Goal: Task Accomplishment & Management: Use online tool/utility

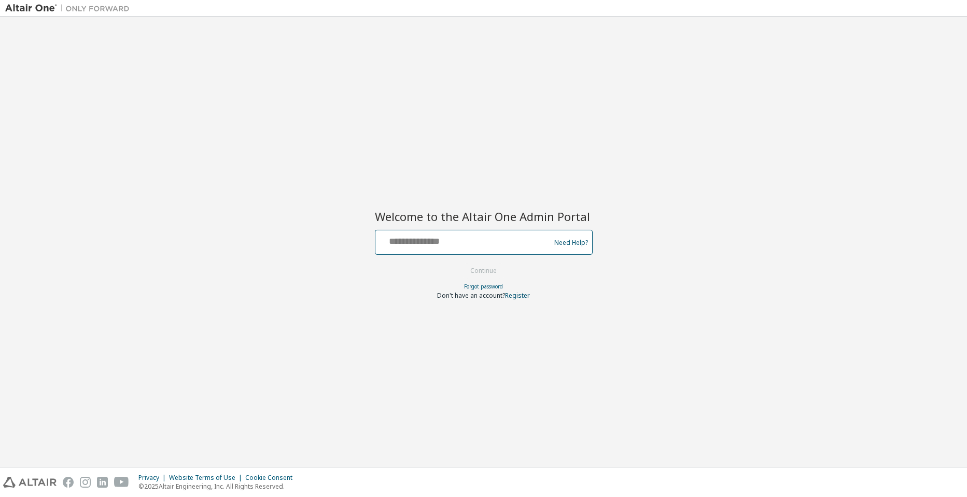
click at [425, 238] on input "text" at bounding box center [464, 239] width 170 height 15
paste input "**********"
type input "**********"
click at [608, 319] on div "**********" at bounding box center [483, 242] width 956 height 440
click at [488, 266] on button "Continue" at bounding box center [483, 271] width 48 height 16
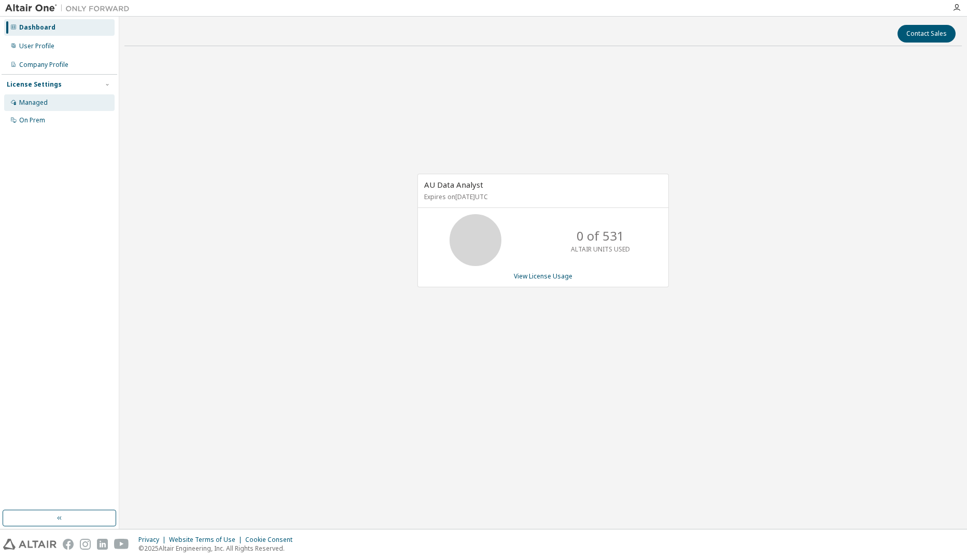
click at [54, 98] on div "Managed" at bounding box center [59, 102] width 110 height 17
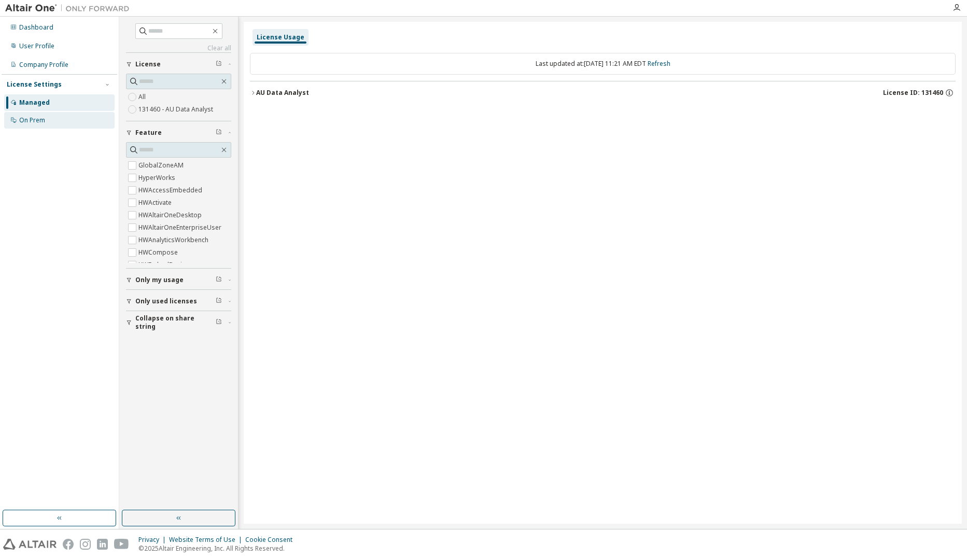
click at [56, 121] on div "On Prem" at bounding box center [59, 120] width 110 height 17
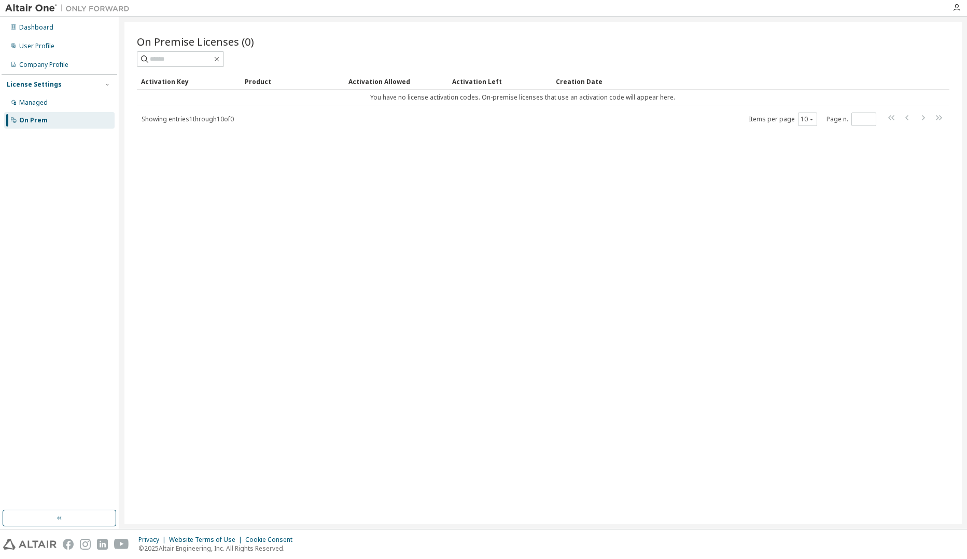
click at [59, 115] on div "On Prem" at bounding box center [59, 120] width 110 height 17
click at [62, 103] on div "Managed" at bounding box center [59, 102] width 110 height 17
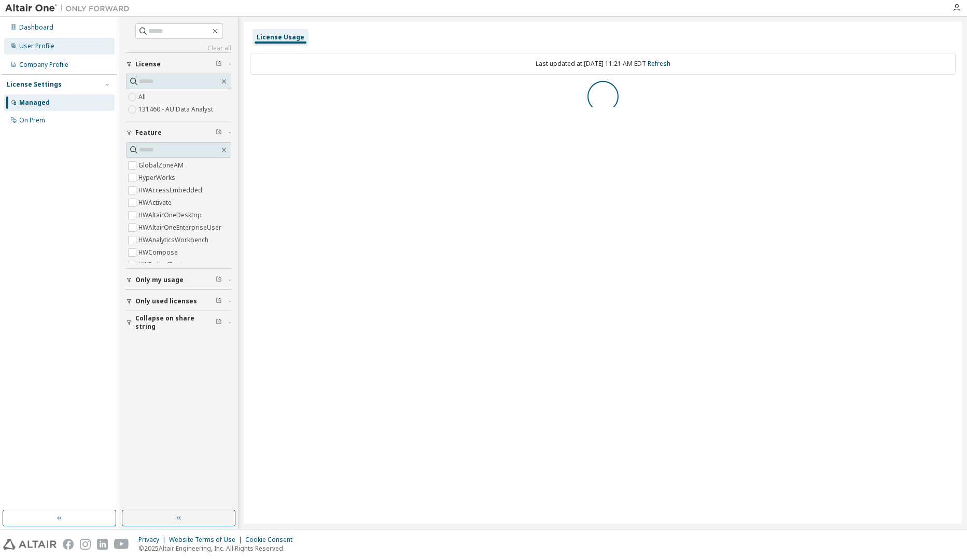
click at [57, 49] on div "User Profile" at bounding box center [59, 46] width 110 height 17
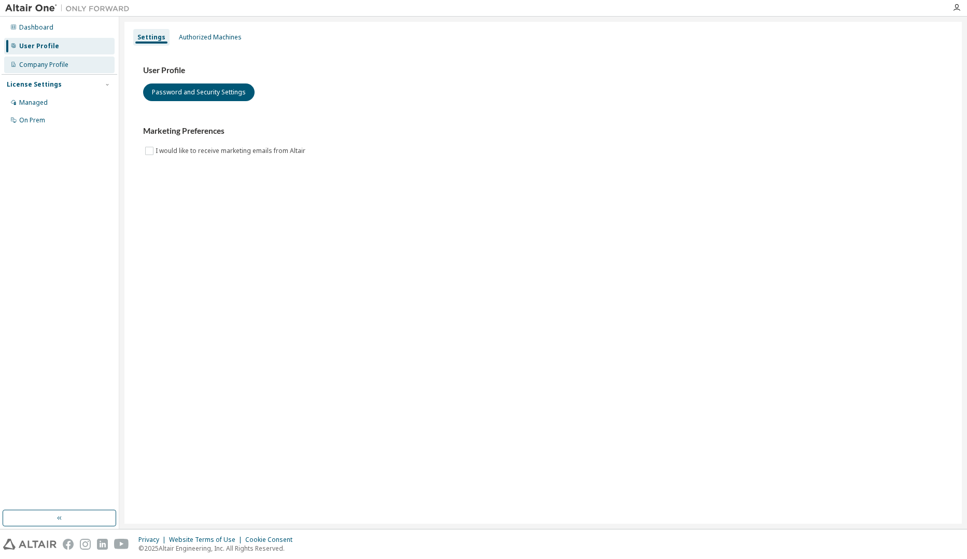
click at [61, 63] on div "Company Profile" at bounding box center [43, 65] width 49 height 8
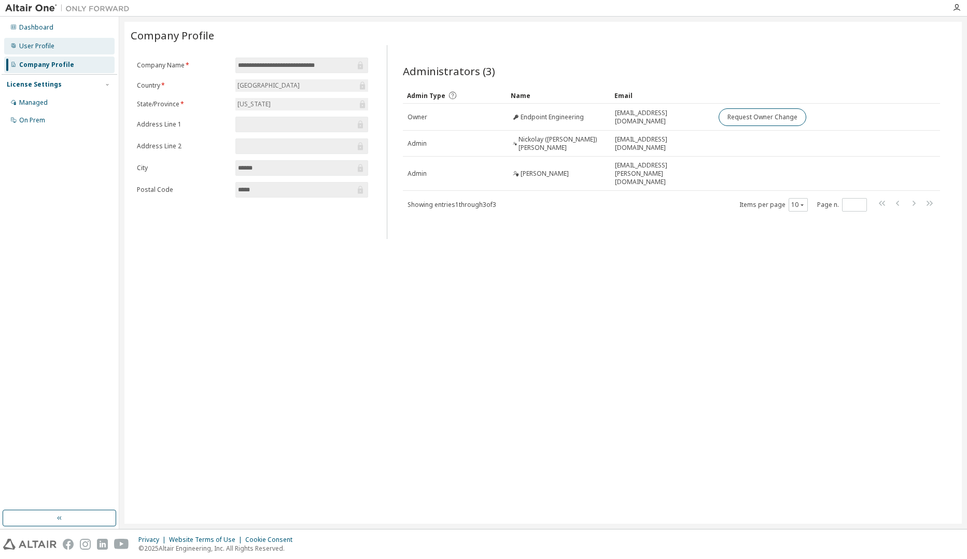
click at [61, 47] on div "User Profile" at bounding box center [59, 46] width 110 height 17
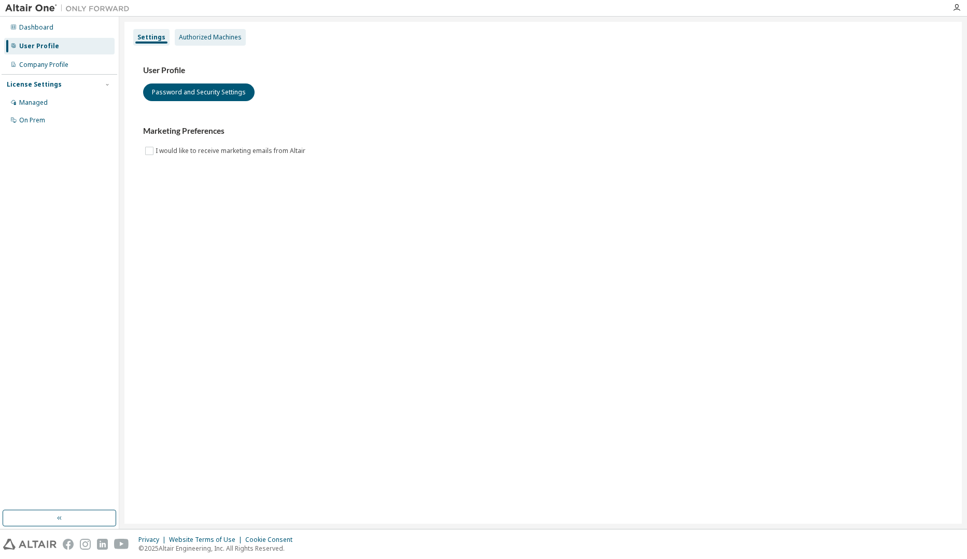
click at [175, 31] on div "Authorized Machines" at bounding box center [210, 37] width 71 height 17
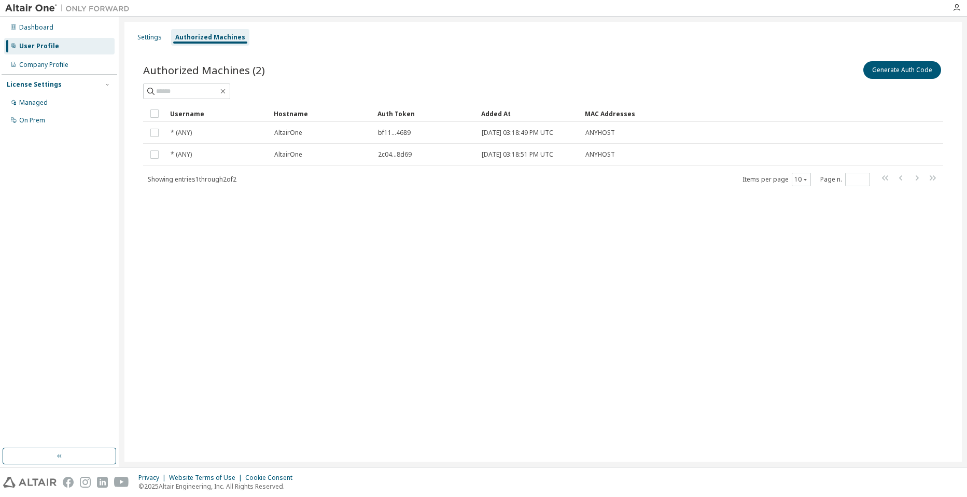
click at [697, 322] on div "Settings Authorized Machines Authorized Machines (2) Generate Auth Code Clear L…" at bounding box center [542, 242] width 837 height 440
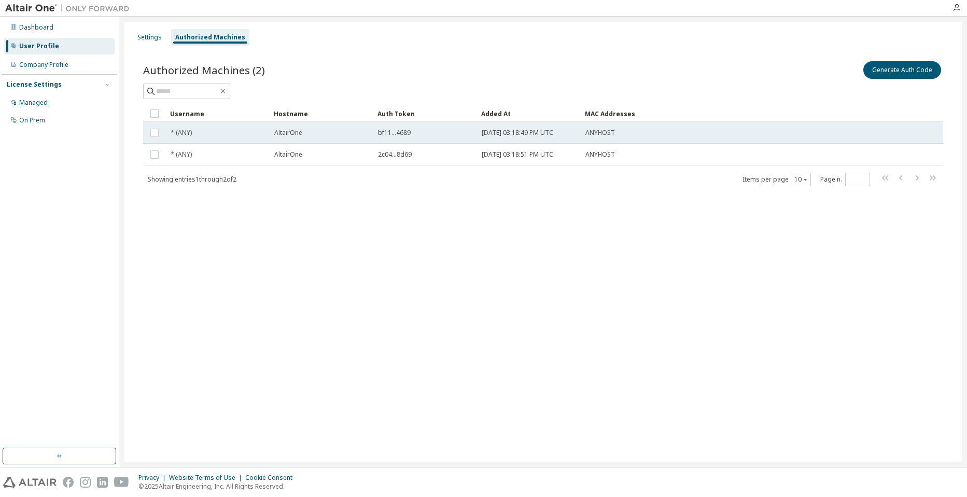
click at [397, 126] on td "bf11...4689" at bounding box center [425, 133] width 104 height 22
click at [395, 136] on span "bf11...4689" at bounding box center [394, 133] width 33 height 8
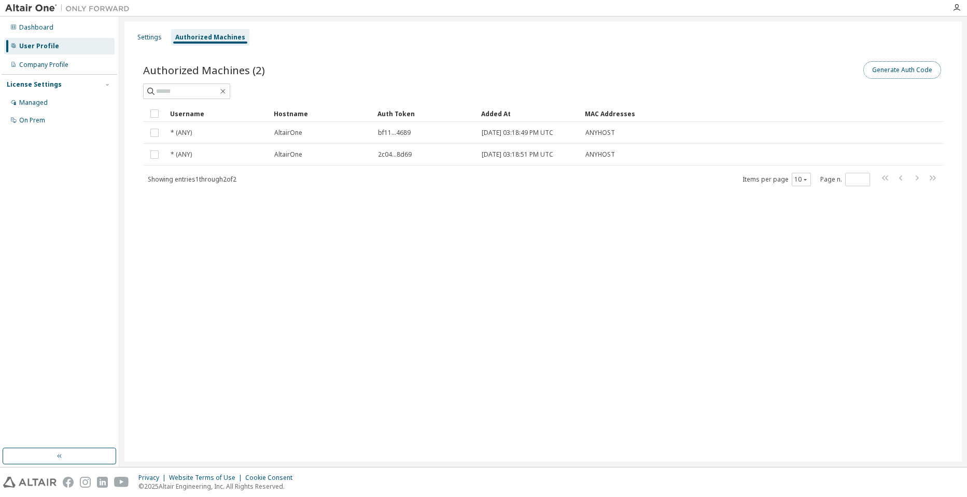
click at [886, 77] on button "Generate Auth Code" at bounding box center [902, 70] width 78 height 18
